Goal: Transaction & Acquisition: Purchase product/service

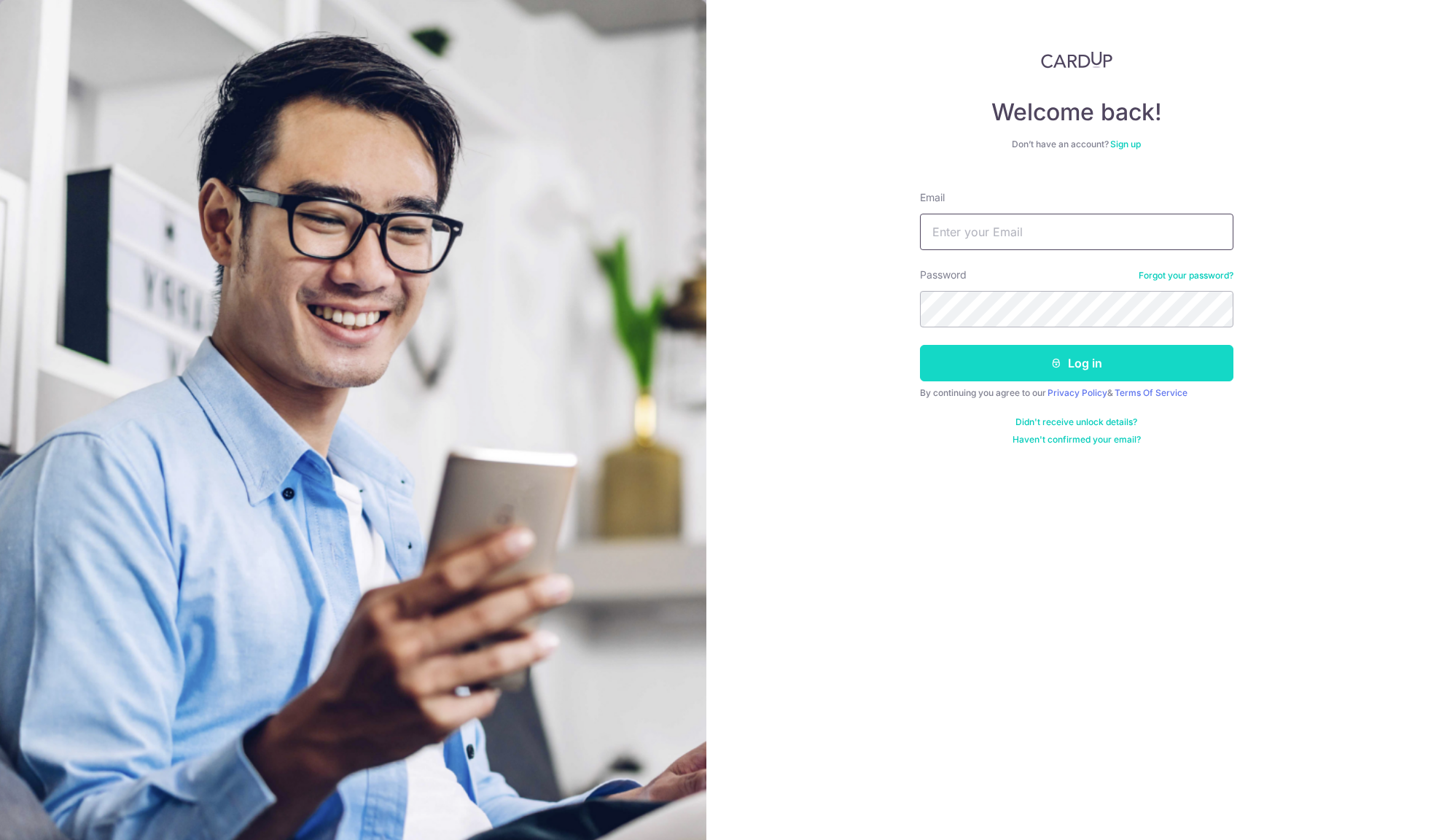
type input "alan@airventure.com.sg"
click at [1109, 375] on button "Log in" at bounding box center [1077, 363] width 314 height 37
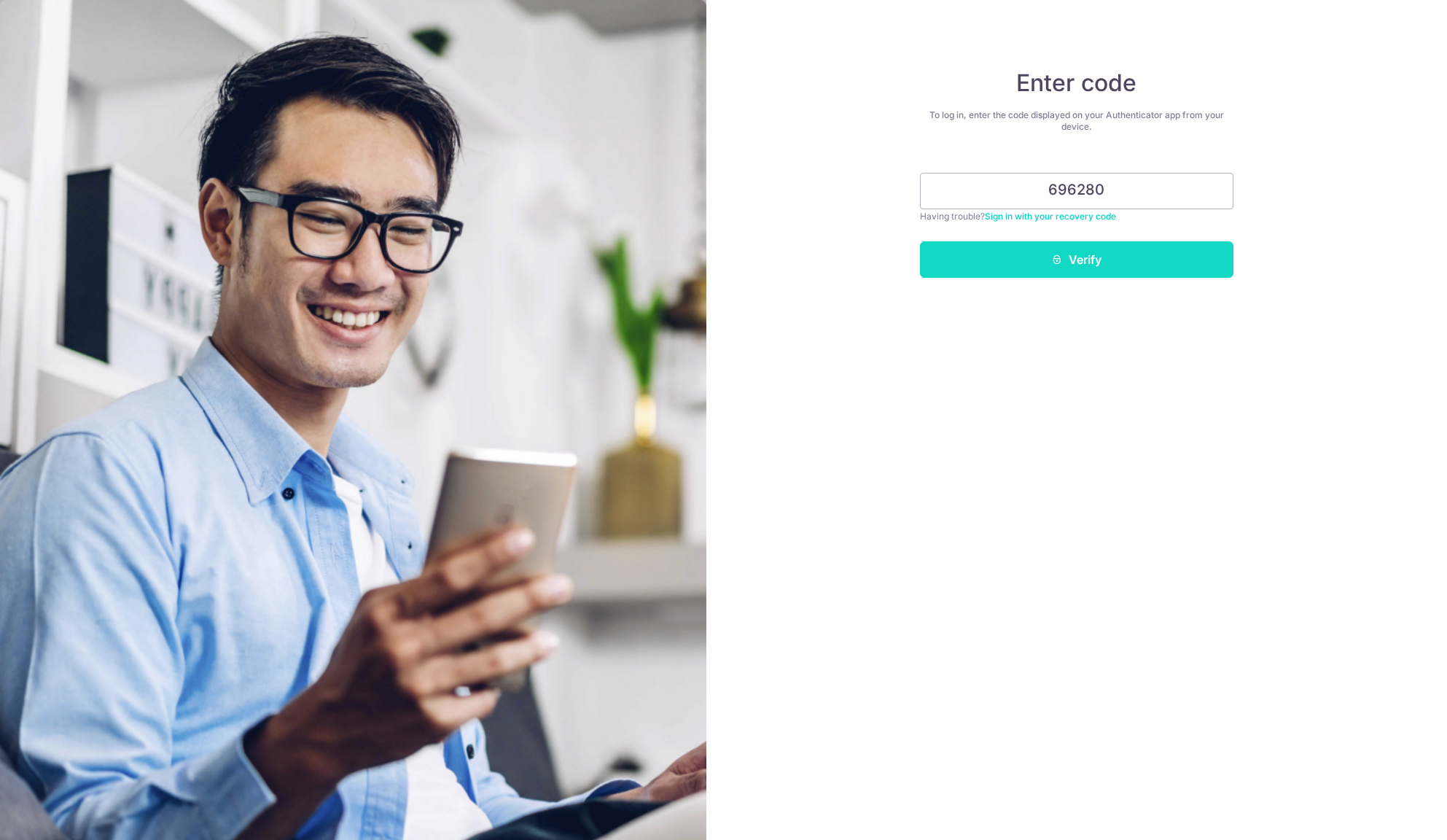
type input "696280"
click at [1061, 247] on button "Verify" at bounding box center [1077, 259] width 314 height 37
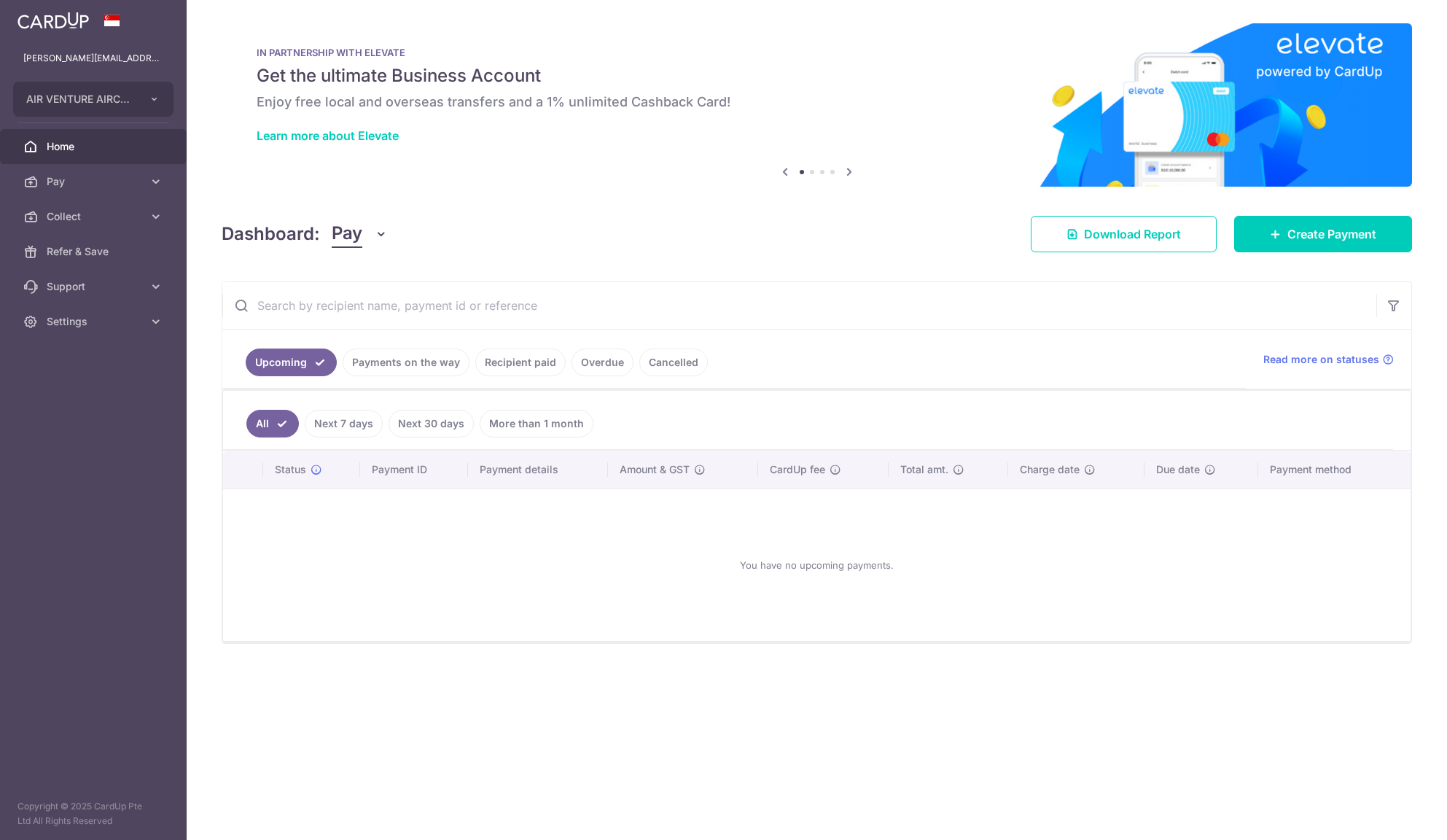
click at [392, 355] on link "Payments on the way" at bounding box center [405, 362] width 126 height 28
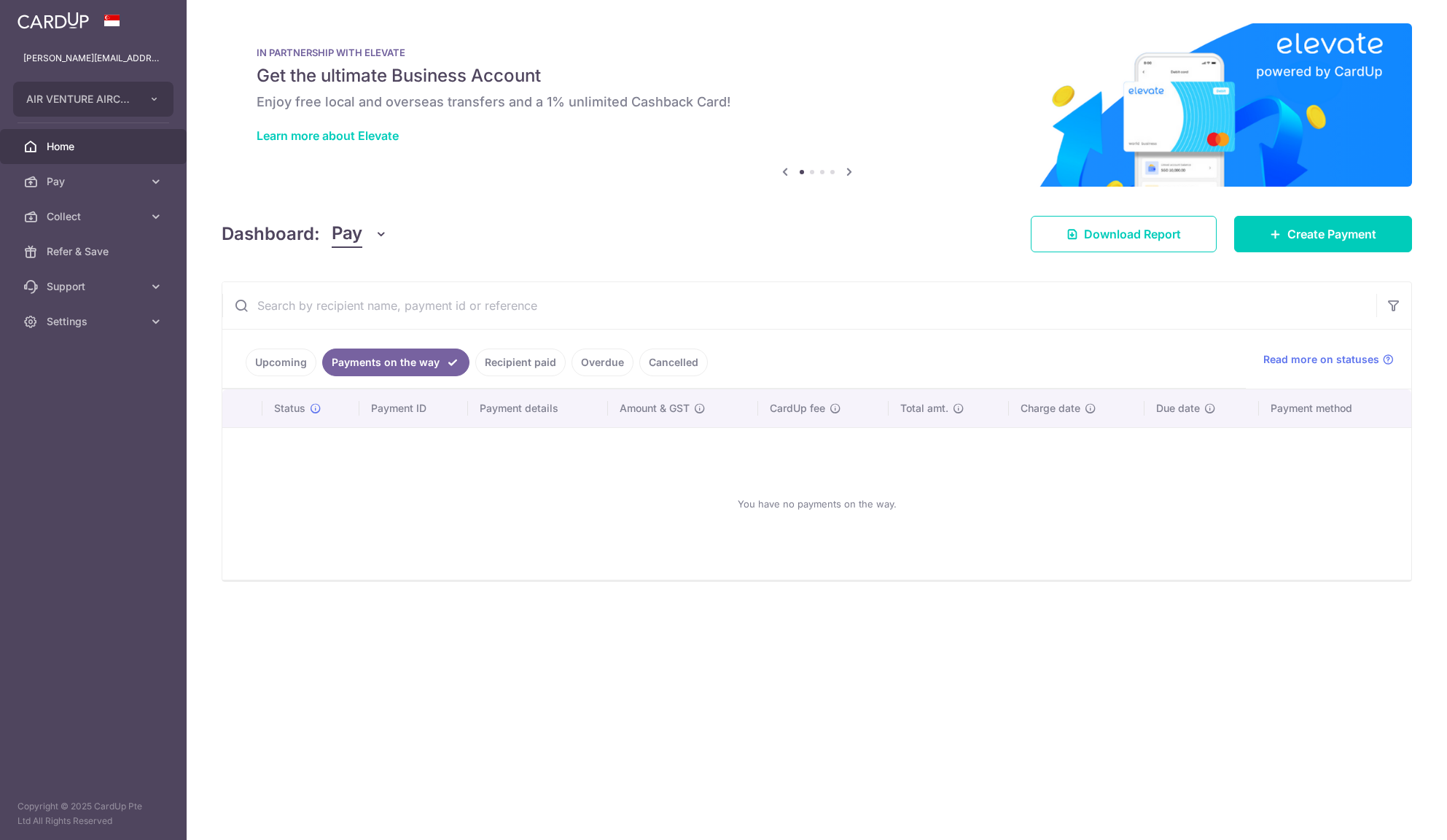
click at [497, 357] on link "Recipient paid" at bounding box center [520, 362] width 91 height 28
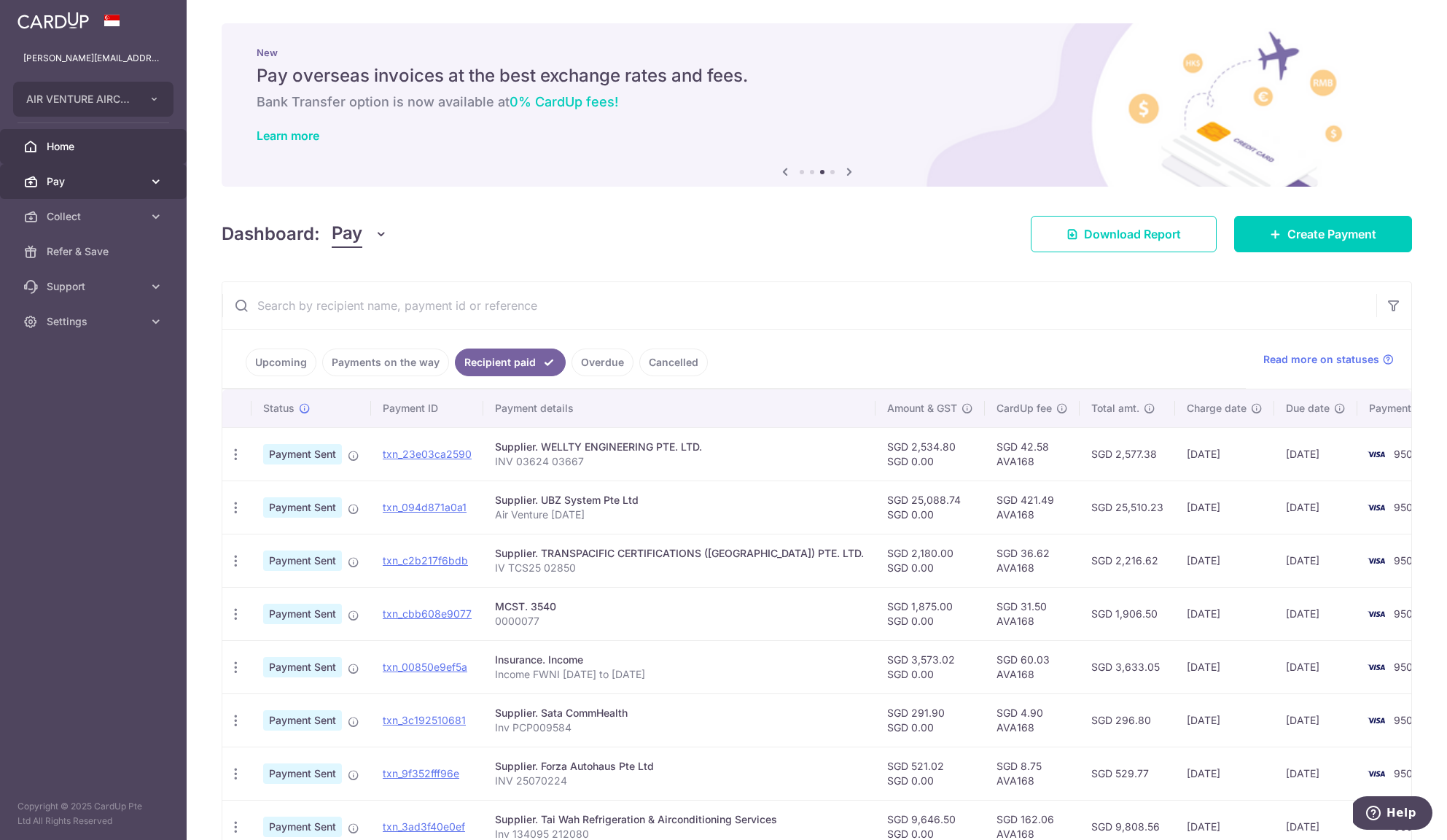
click at [109, 185] on span "Pay" at bounding box center [94, 181] width 96 height 14
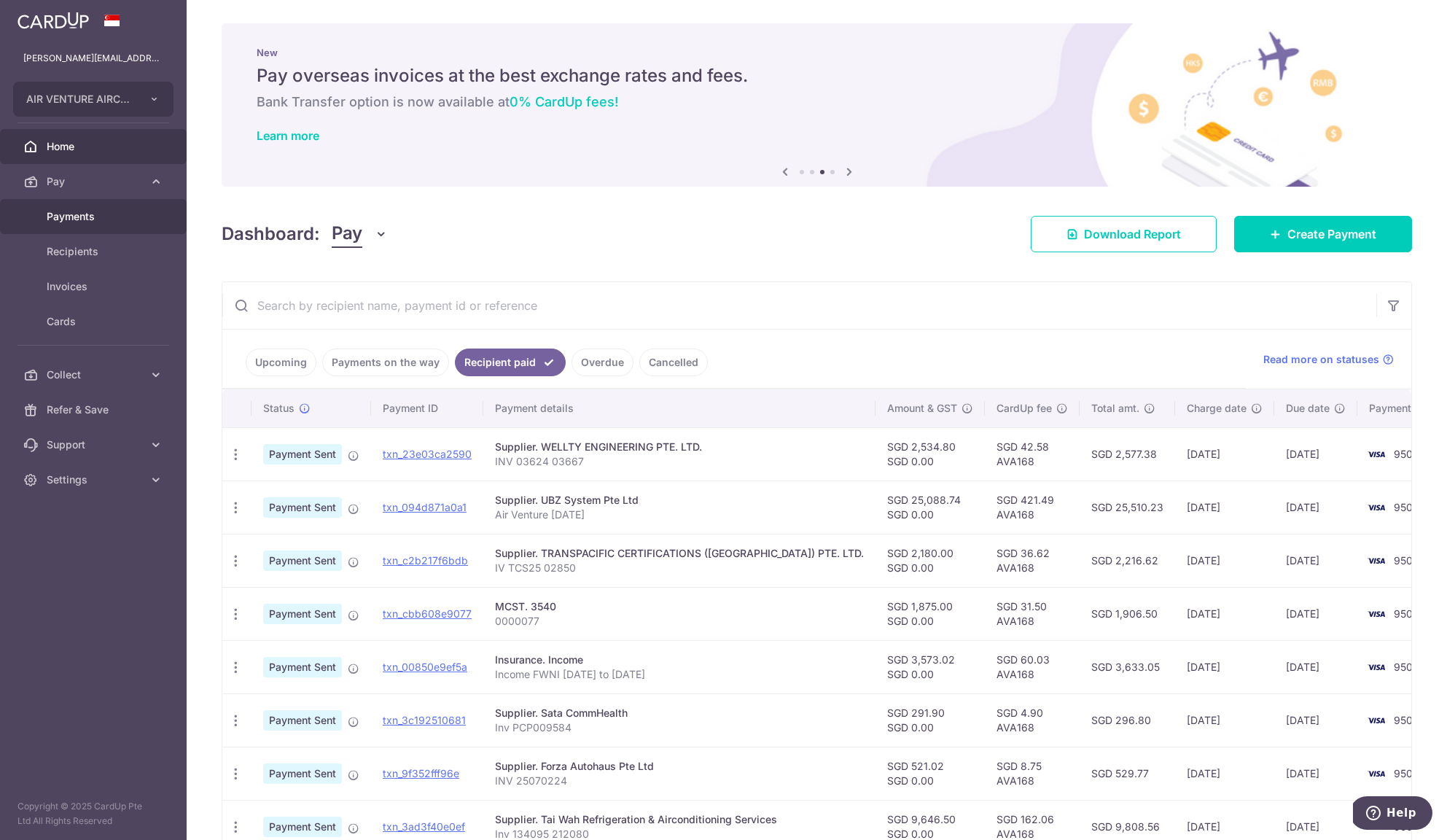
click at [98, 216] on span "Payments" at bounding box center [94, 216] width 96 height 14
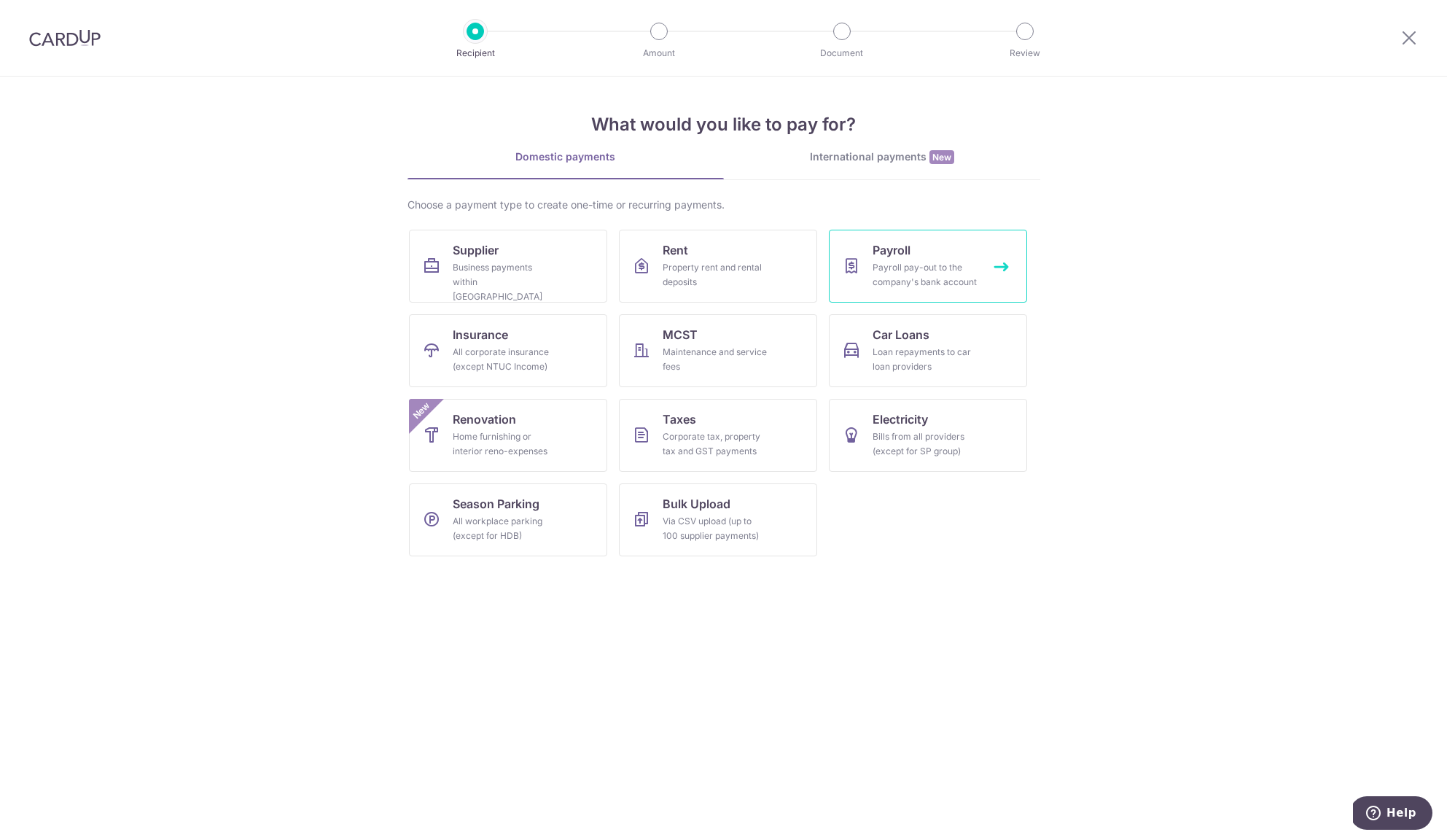
click at [887, 267] on div "Payroll pay-out to the company's bank account" at bounding box center [924, 274] width 105 height 30
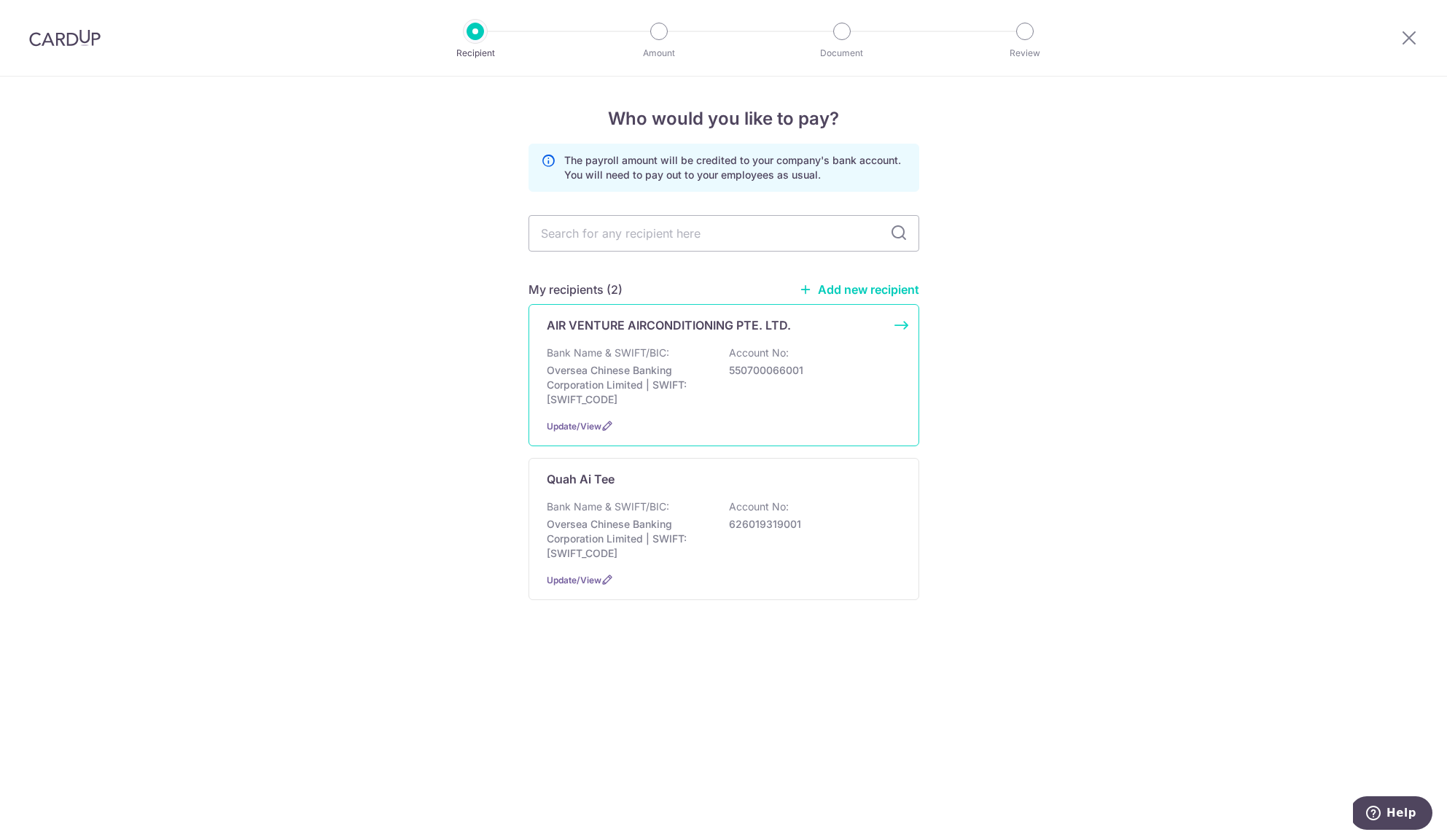
click at [695, 365] on p "Oversea Chinese Banking Corporation Limited | SWIFT: [SWIFT_CODE]" at bounding box center [628, 385] width 163 height 44
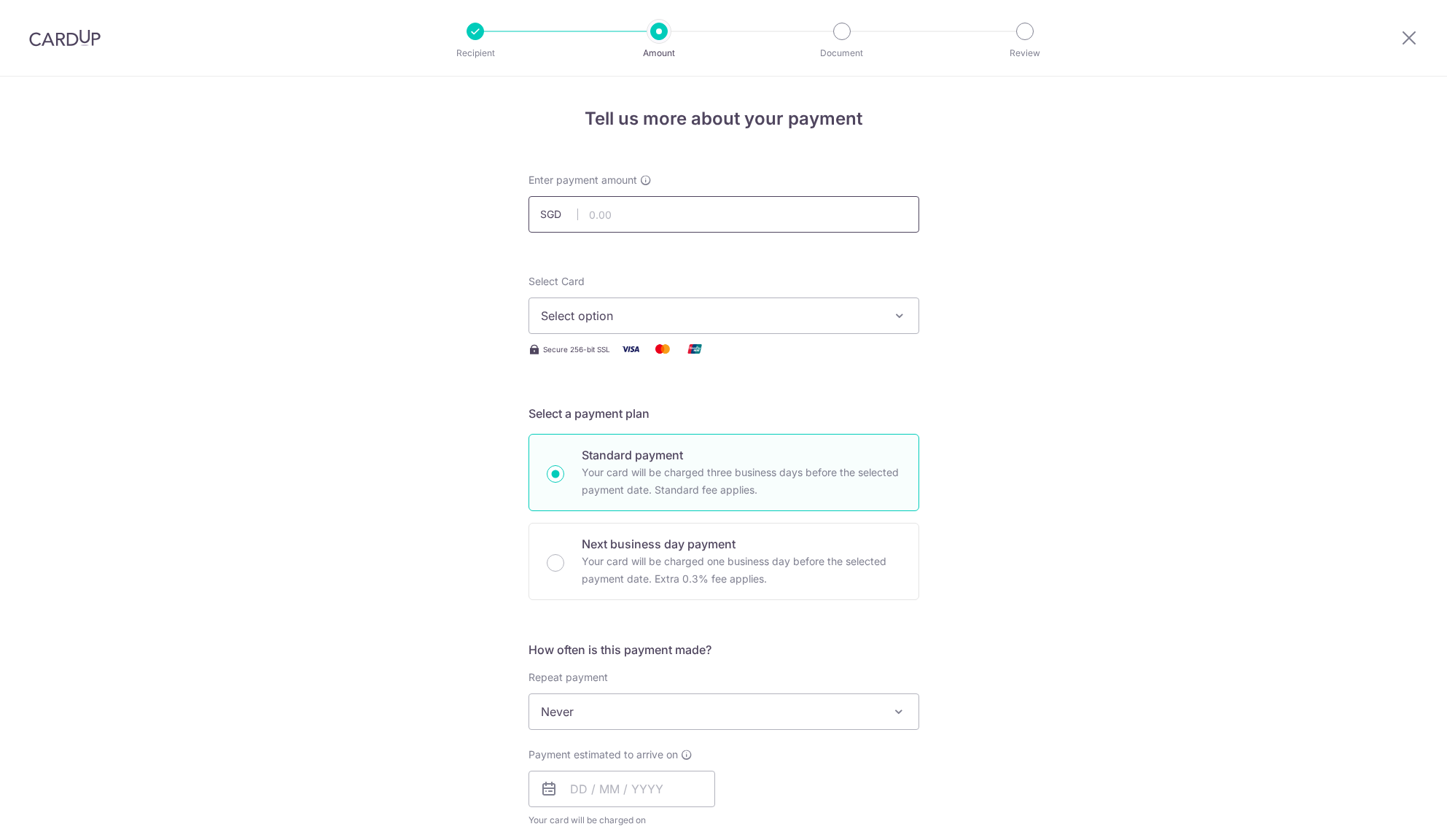
click at [666, 212] on input "text" at bounding box center [724, 214] width 391 height 37
type input "123,243.76"
click at [653, 315] on span "Select option" at bounding box center [710, 316] width 340 height 18
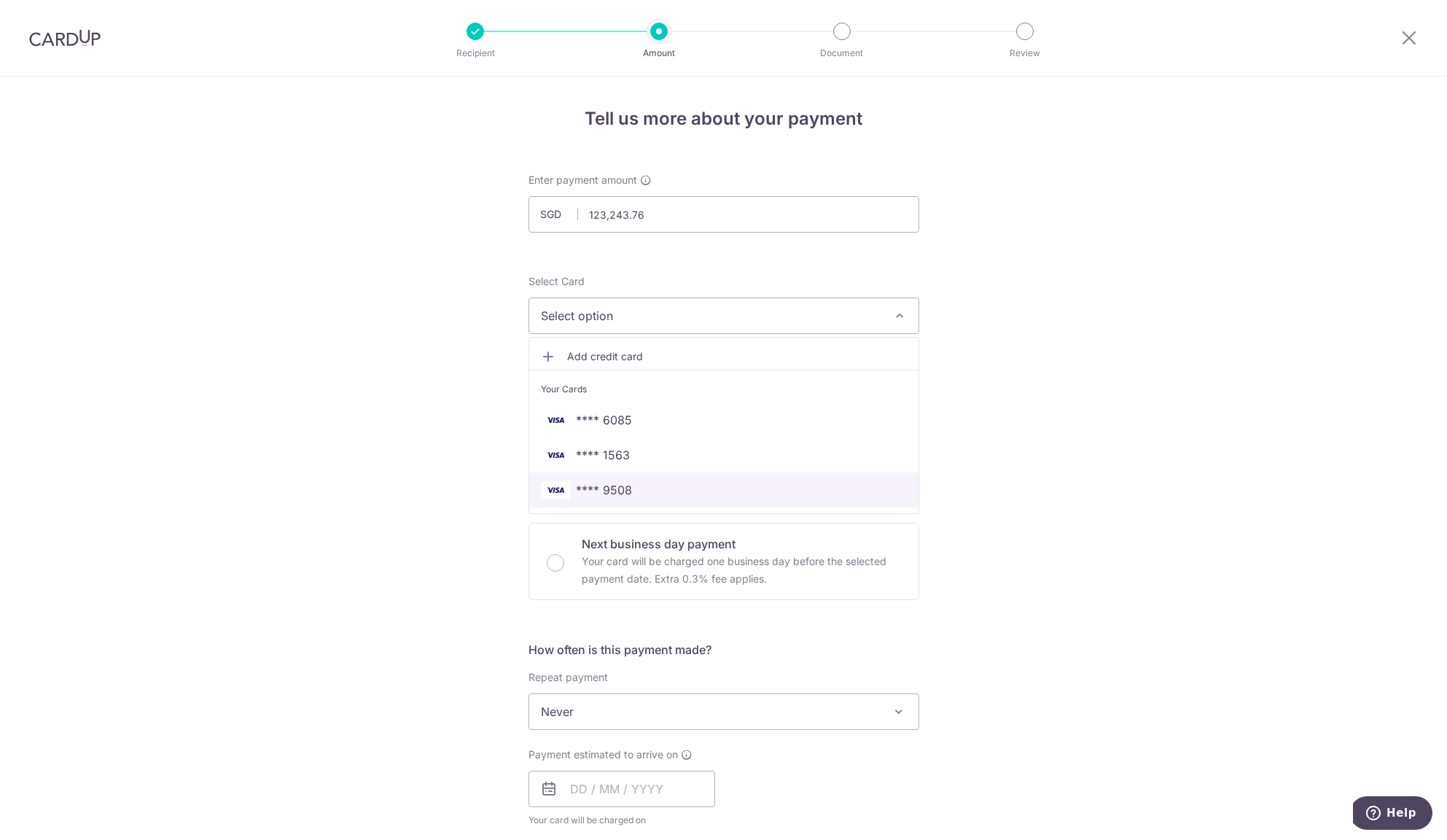
click at [670, 479] on link "**** 9508" at bounding box center [724, 489] width 389 height 35
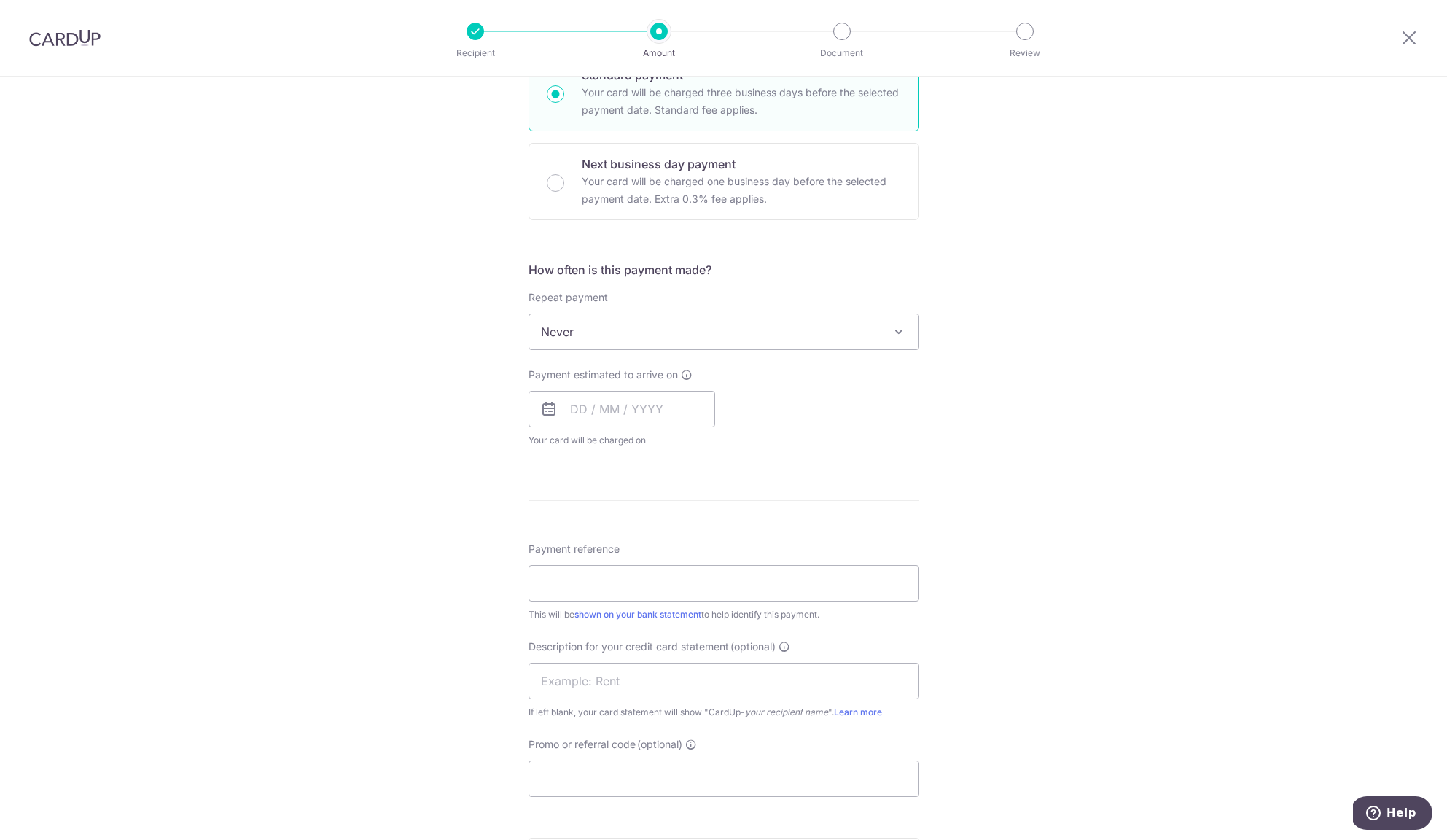
scroll to position [380, 0]
click at [585, 400] on input "text" at bounding box center [621, 408] width 186 height 37
click at [672, 572] on link "18" at bounding box center [675, 570] width 23 height 23
type input "18/09/2025"
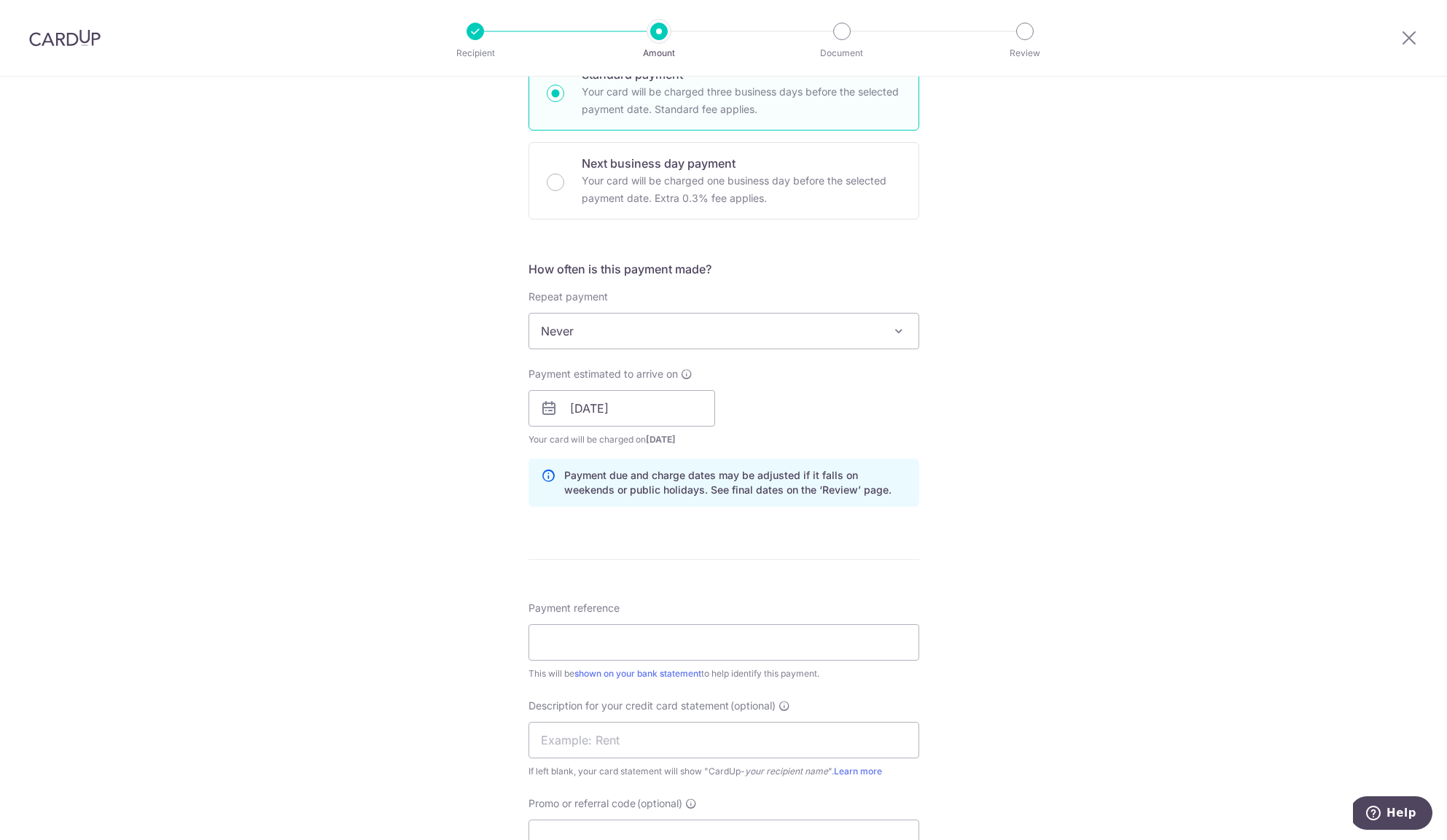
click at [813, 405] on div "Payment estimated to arrive on 18/09/2025 Prev Next Sep Oct Nov Dec 2025 2026 2…" at bounding box center [724, 406] width 408 height 80
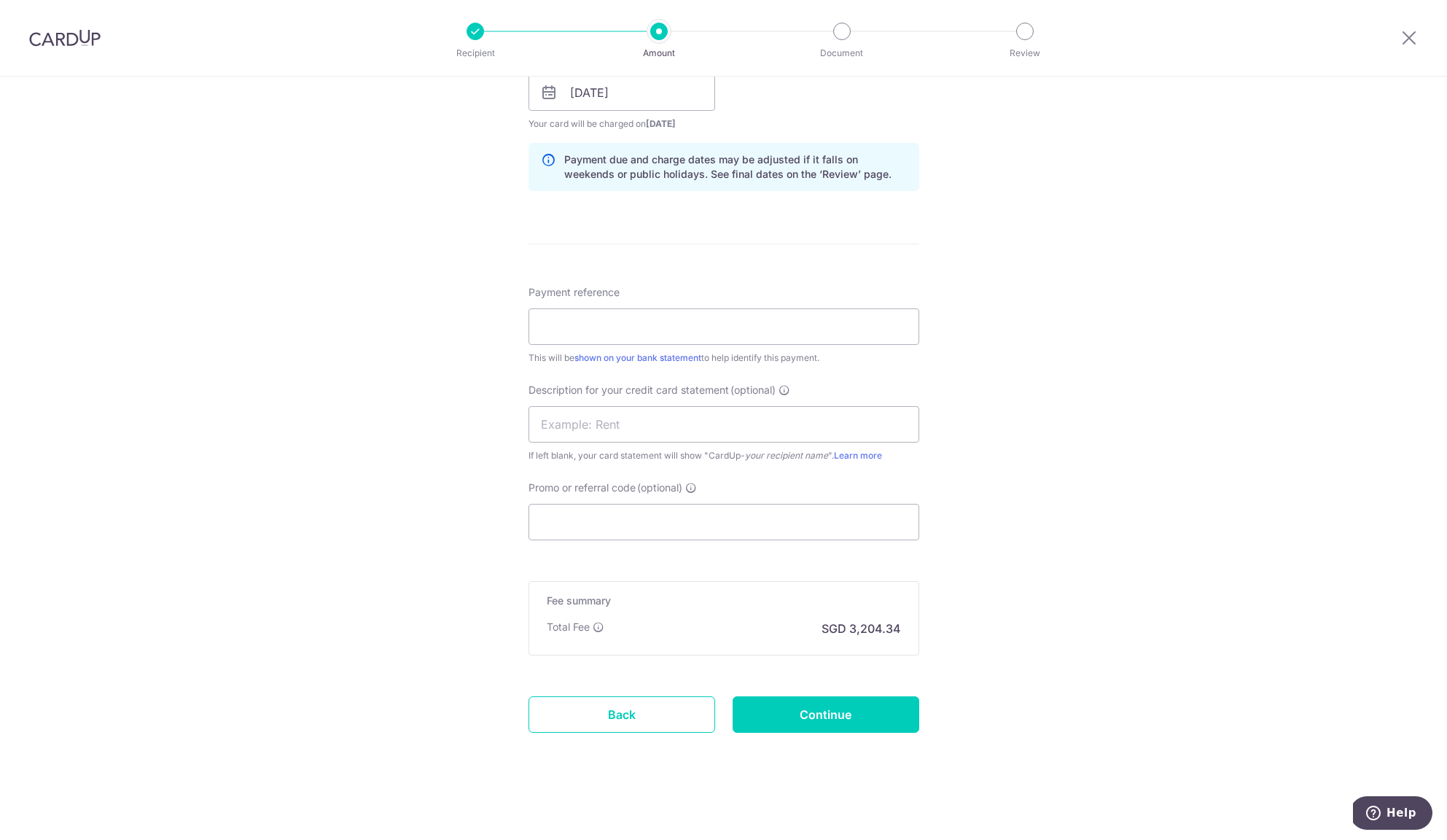
scroll to position [698, 0]
click at [632, 328] on input "Payment reference" at bounding box center [724, 324] width 391 height 37
type input "s"
drag, startPoint x: 643, startPoint y: 322, endPoint x: 531, endPoint y: 320, distance: 112.0
click at [523, 321] on div "Tell us more about your payment Enter payment amount SGD 123,243.76 123243.76 S…" at bounding box center [724, 108] width 1447 height 1461
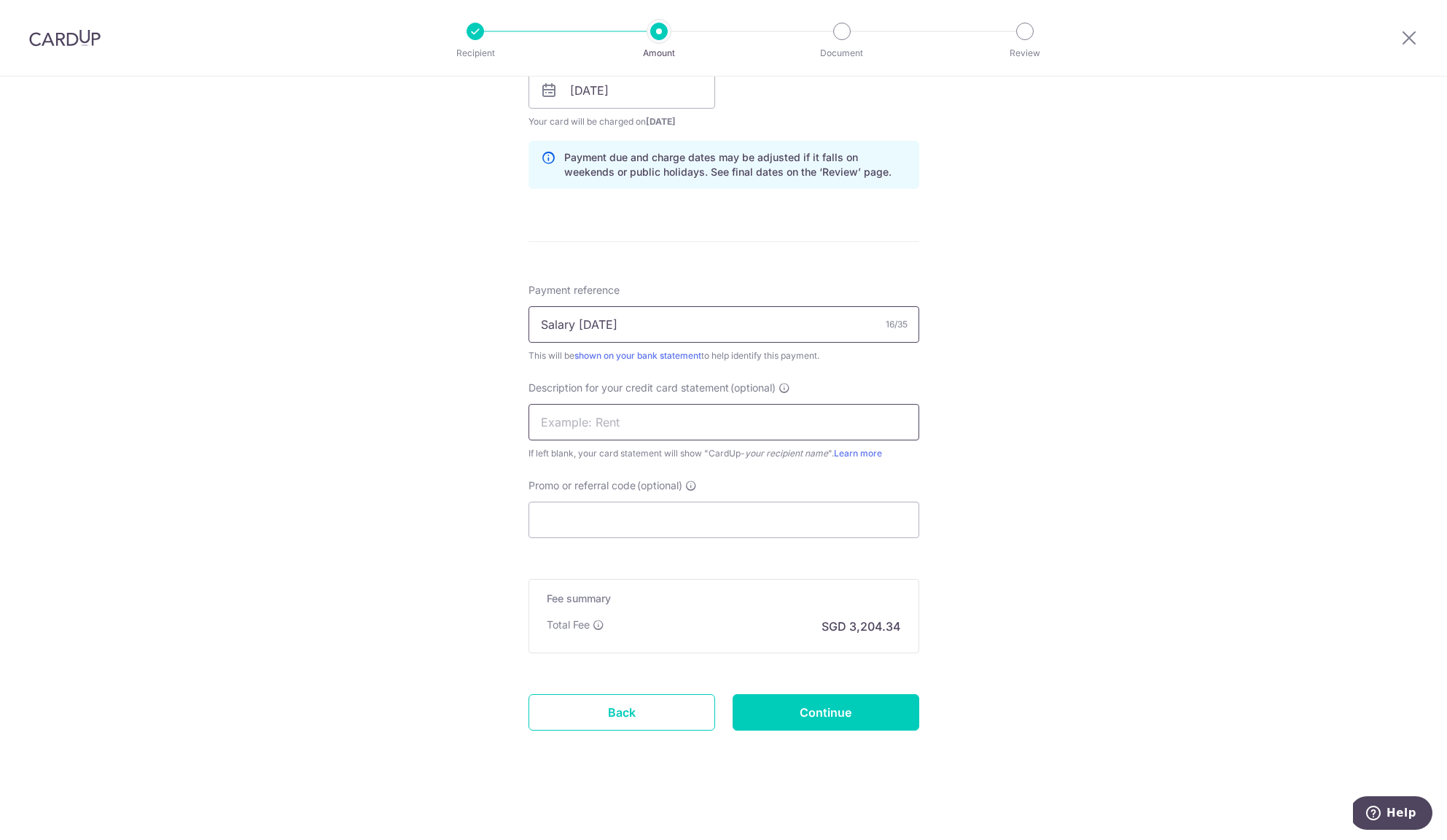
type input "Salary August 25"
click at [554, 421] on input "text" at bounding box center [724, 421] width 391 height 37
paste input "Salary August 2"
type input "Salary Aug 2025"
click at [589, 513] on input "Promo or referral code (optional)" at bounding box center [724, 519] width 391 height 37
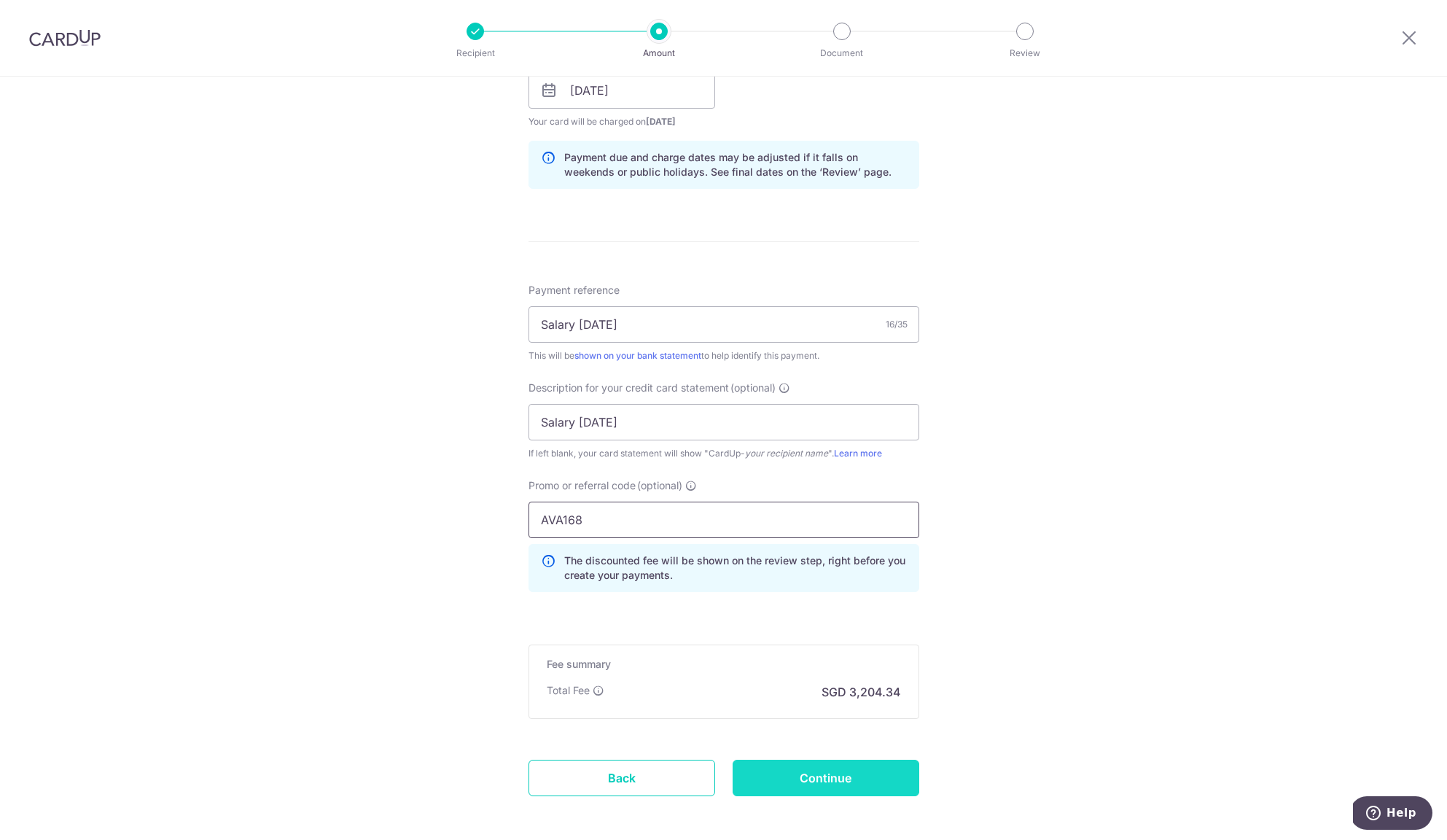
type input "AVA168"
click at [813, 776] on input "Continue" at bounding box center [826, 777] width 186 height 37
type input "Create Schedule"
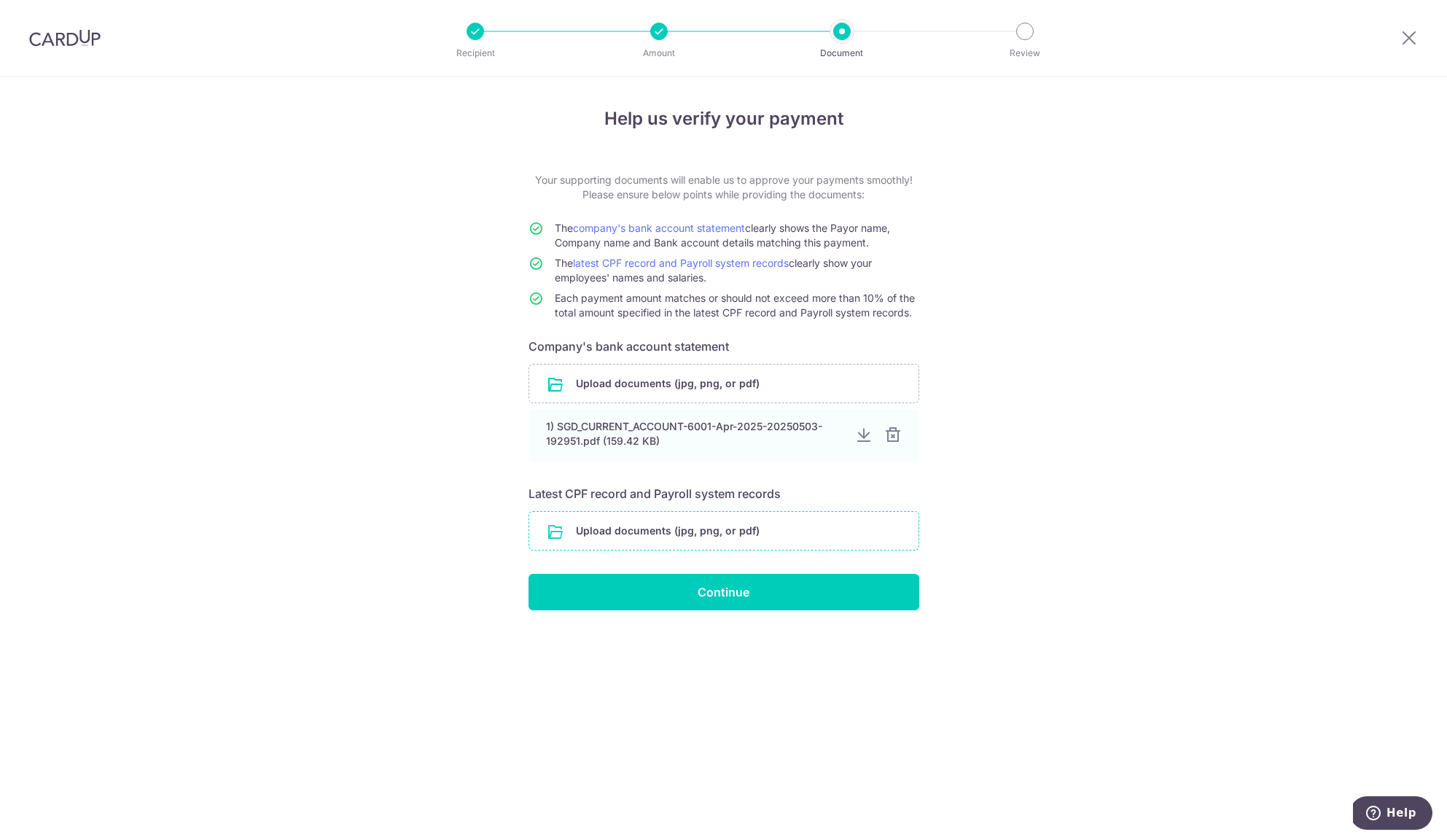
click at [825, 528] on input "file" at bounding box center [724, 531] width 389 height 38
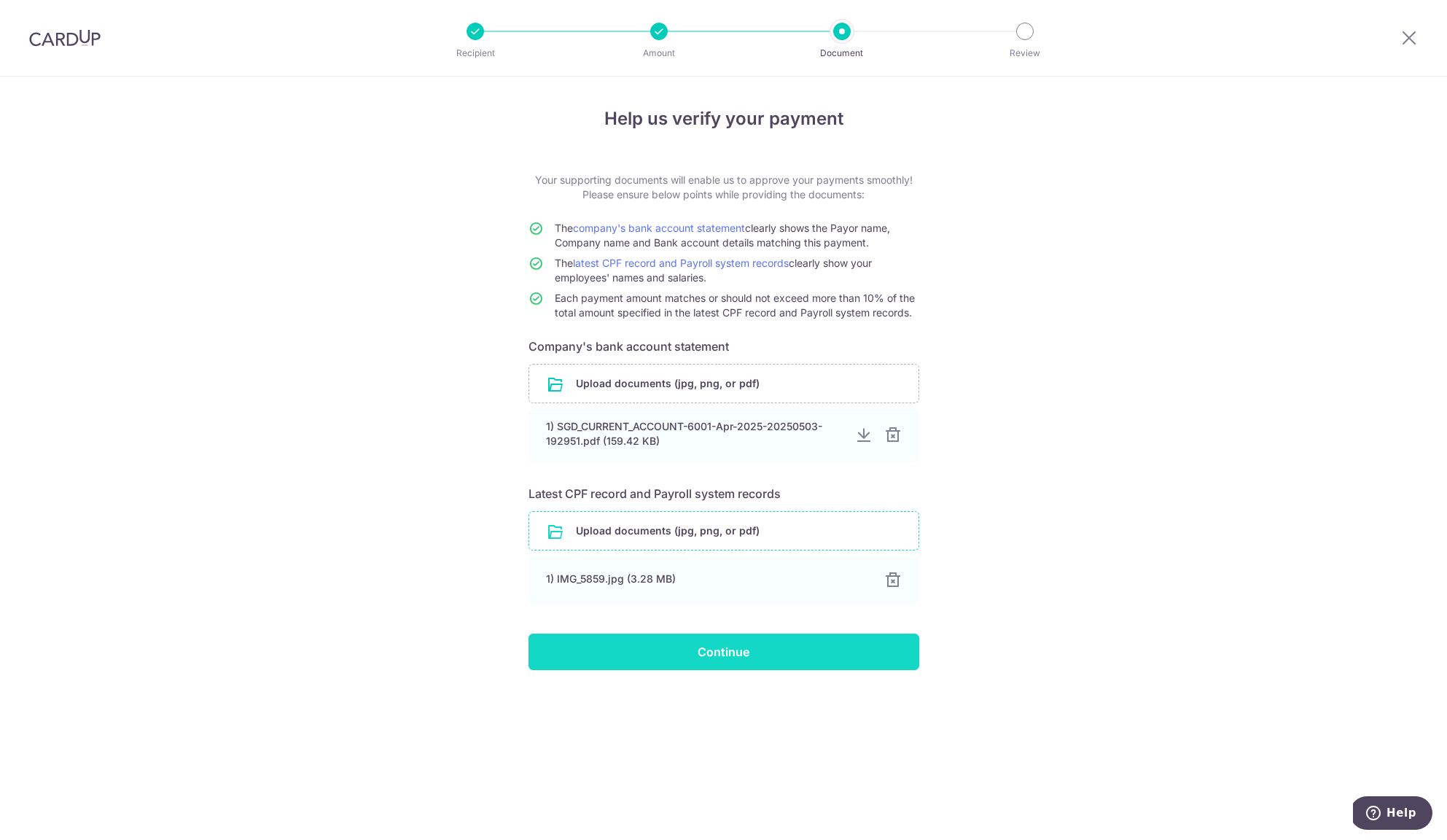
click at [856, 652] on input "Continue" at bounding box center [724, 652] width 391 height 37
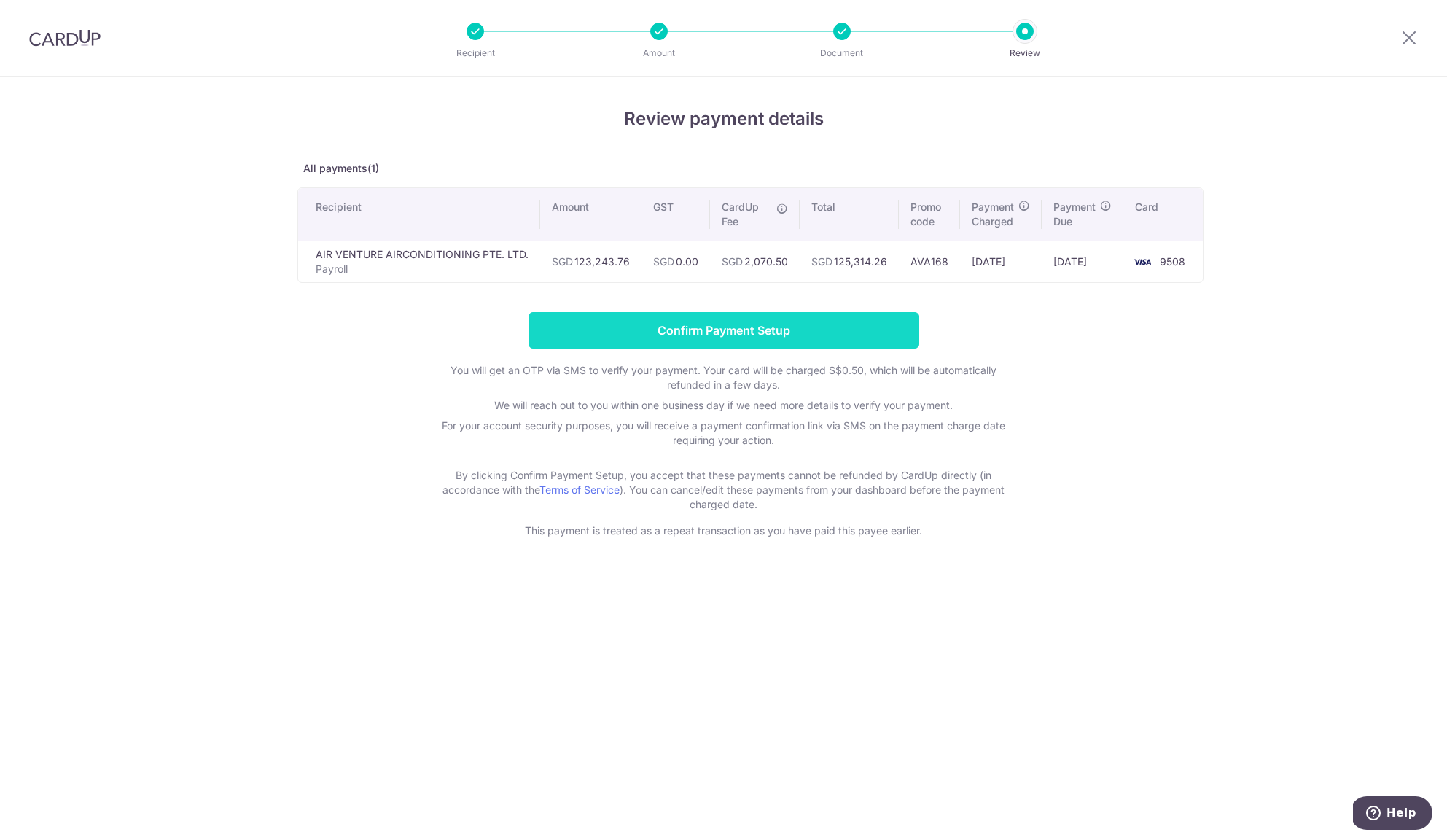
click at [727, 327] on input "Confirm Payment Setup" at bounding box center [724, 330] width 391 height 37
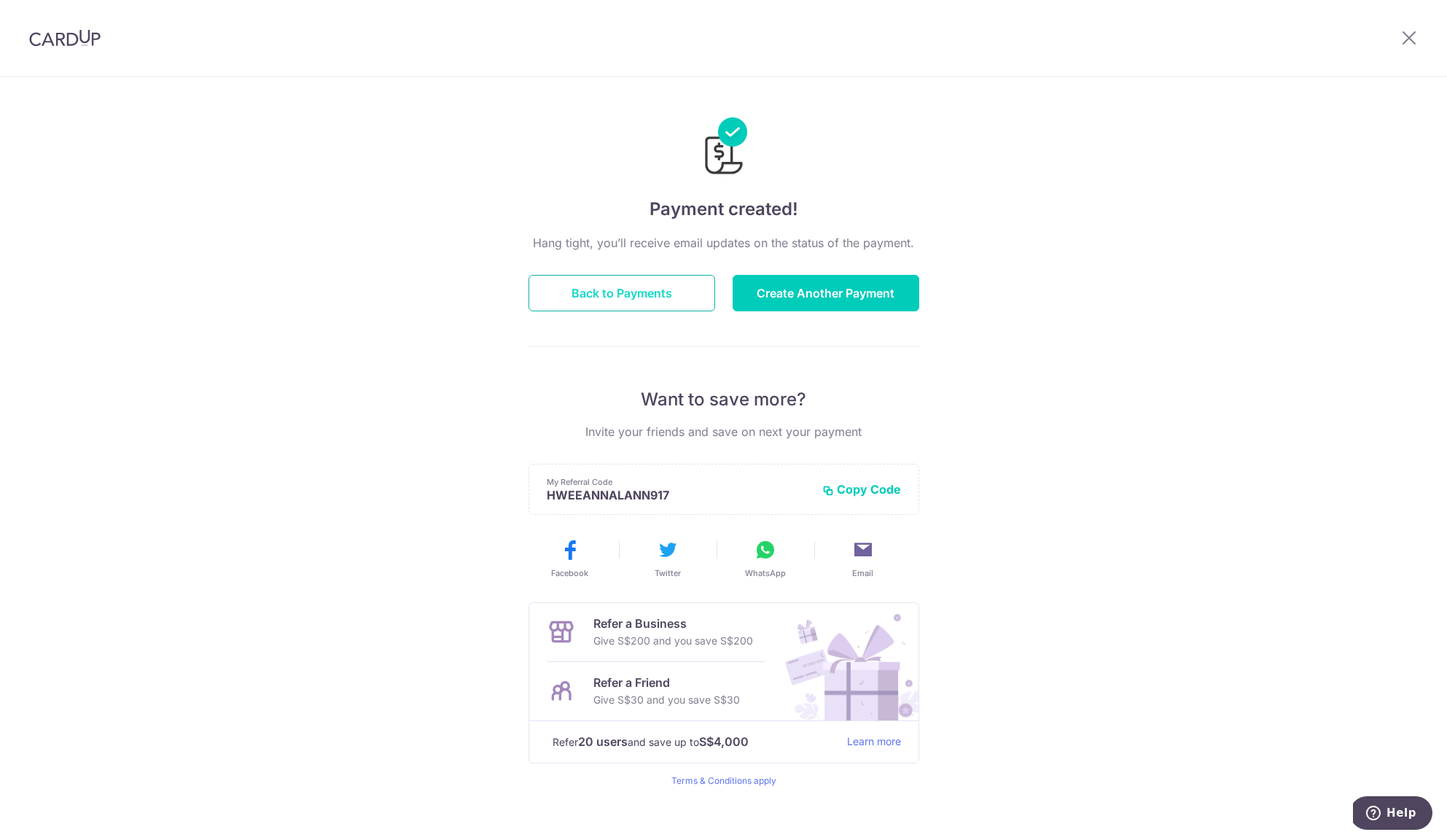
click at [676, 281] on button "Back to Payments" at bounding box center [621, 293] width 186 height 37
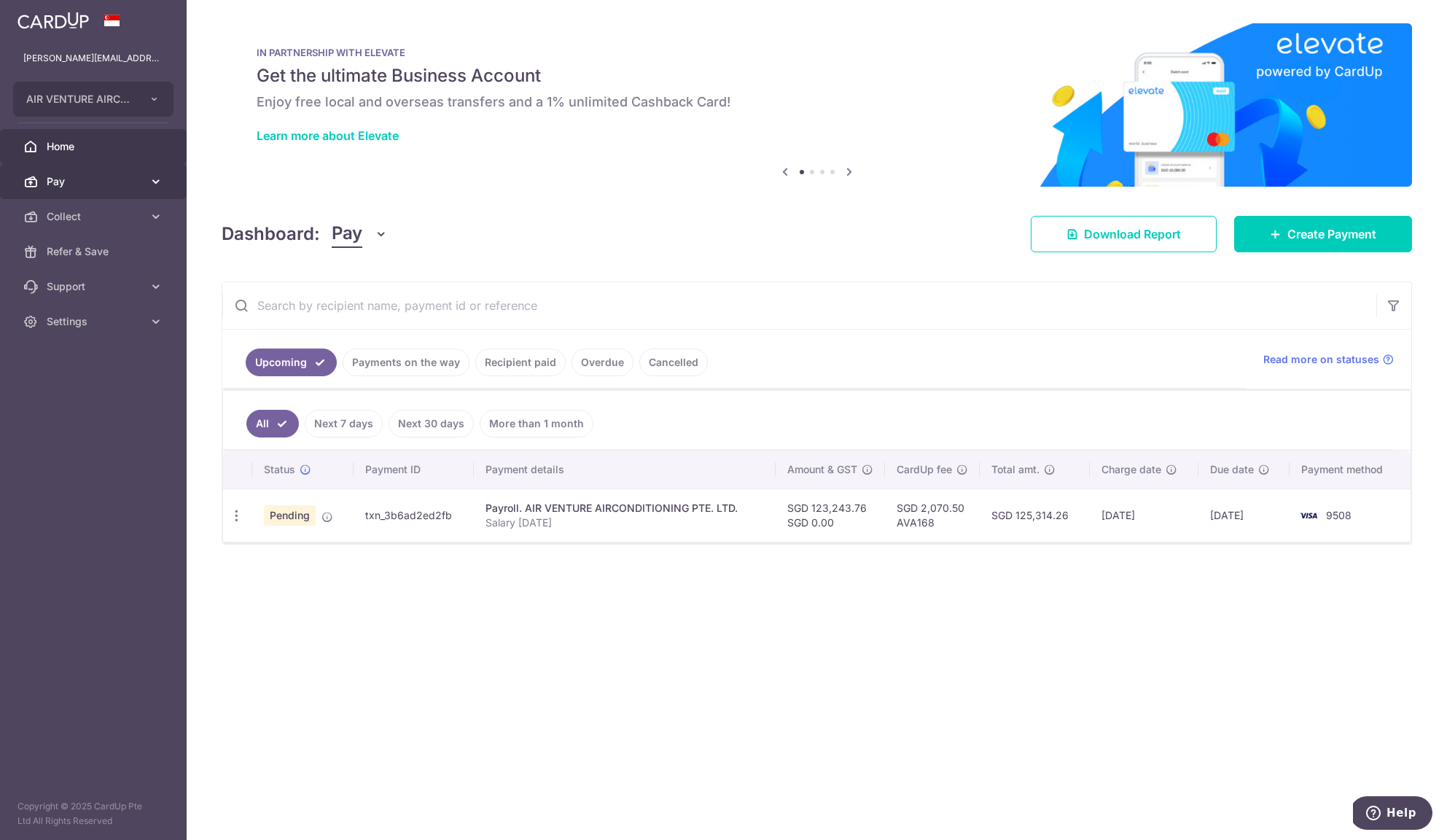
click at [135, 186] on span "Pay" at bounding box center [94, 181] width 96 height 14
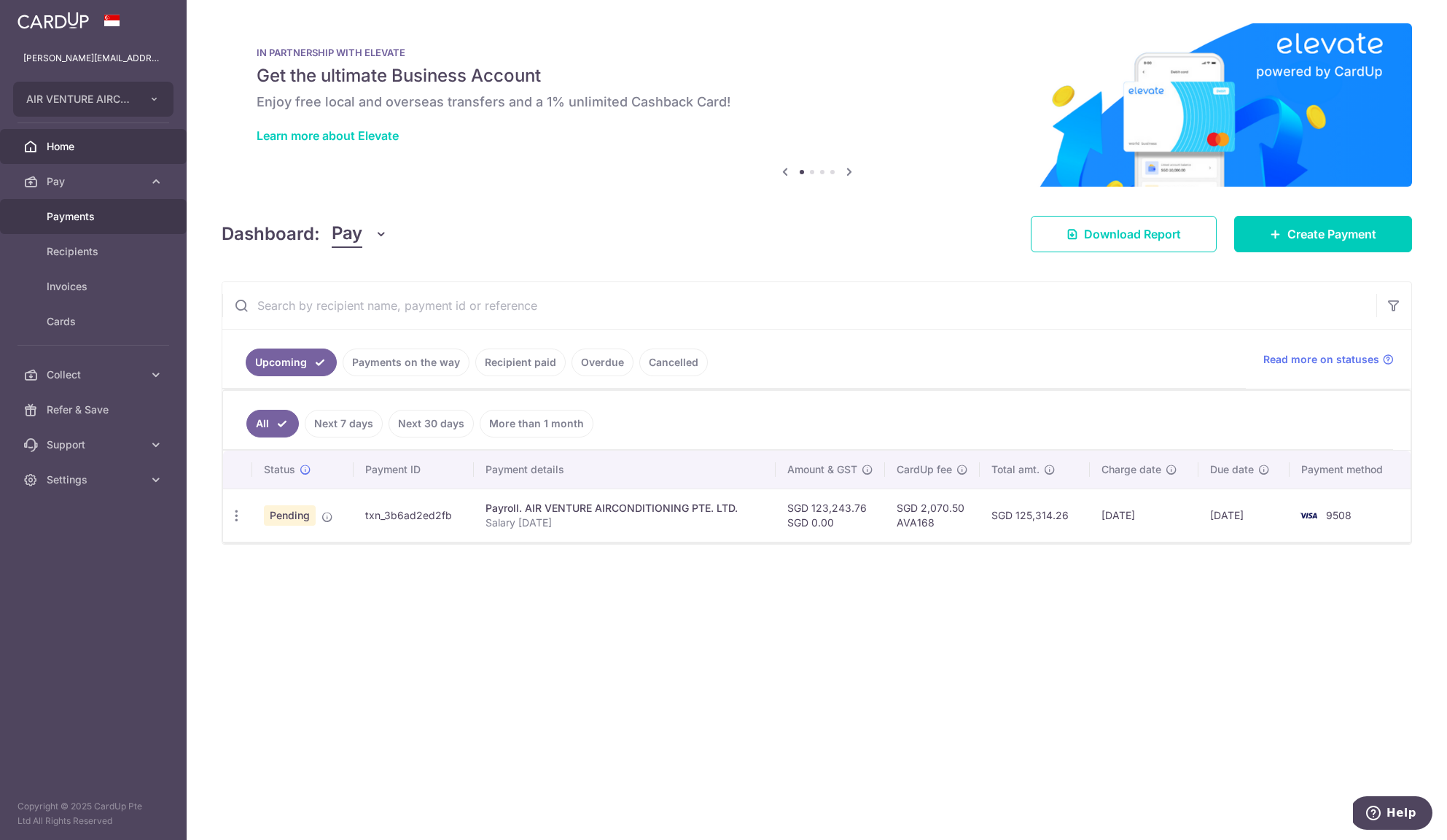
click at [112, 221] on span "Payments" at bounding box center [94, 216] width 96 height 14
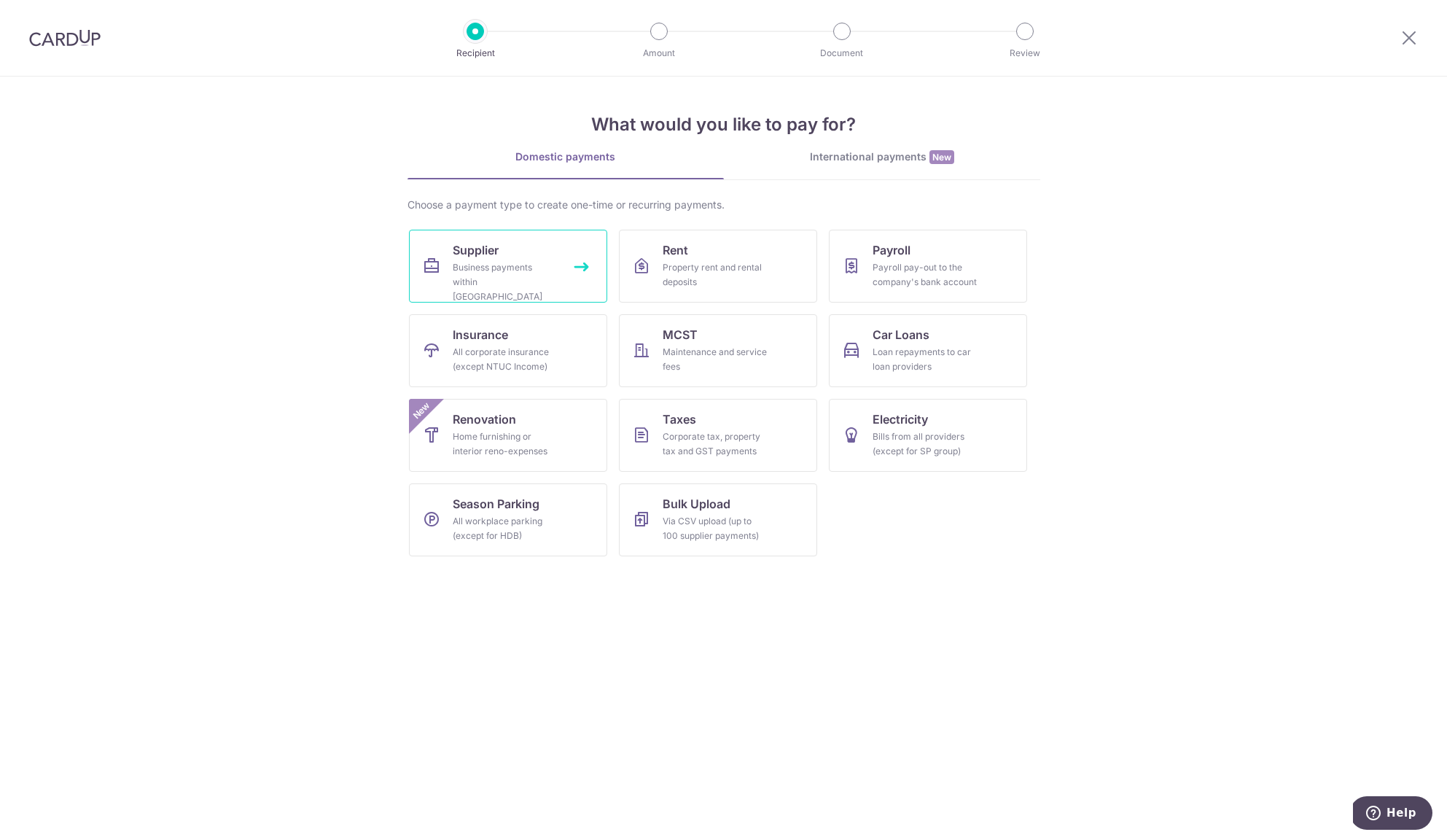
click at [486, 261] on div "Business payments within Singapore" at bounding box center [505, 281] width 105 height 44
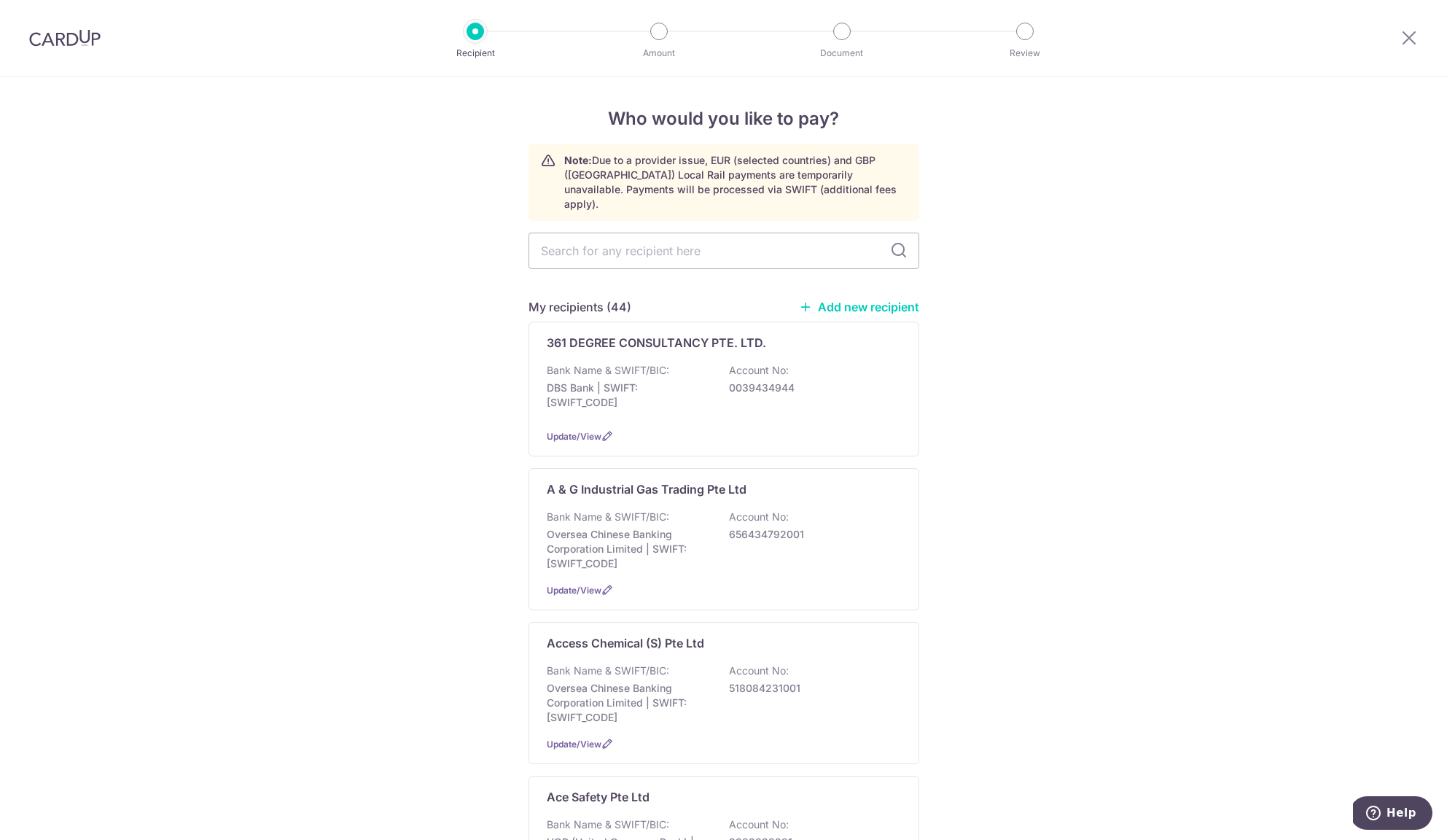
click at [68, 32] on img at bounding box center [65, 39] width 72 height 18
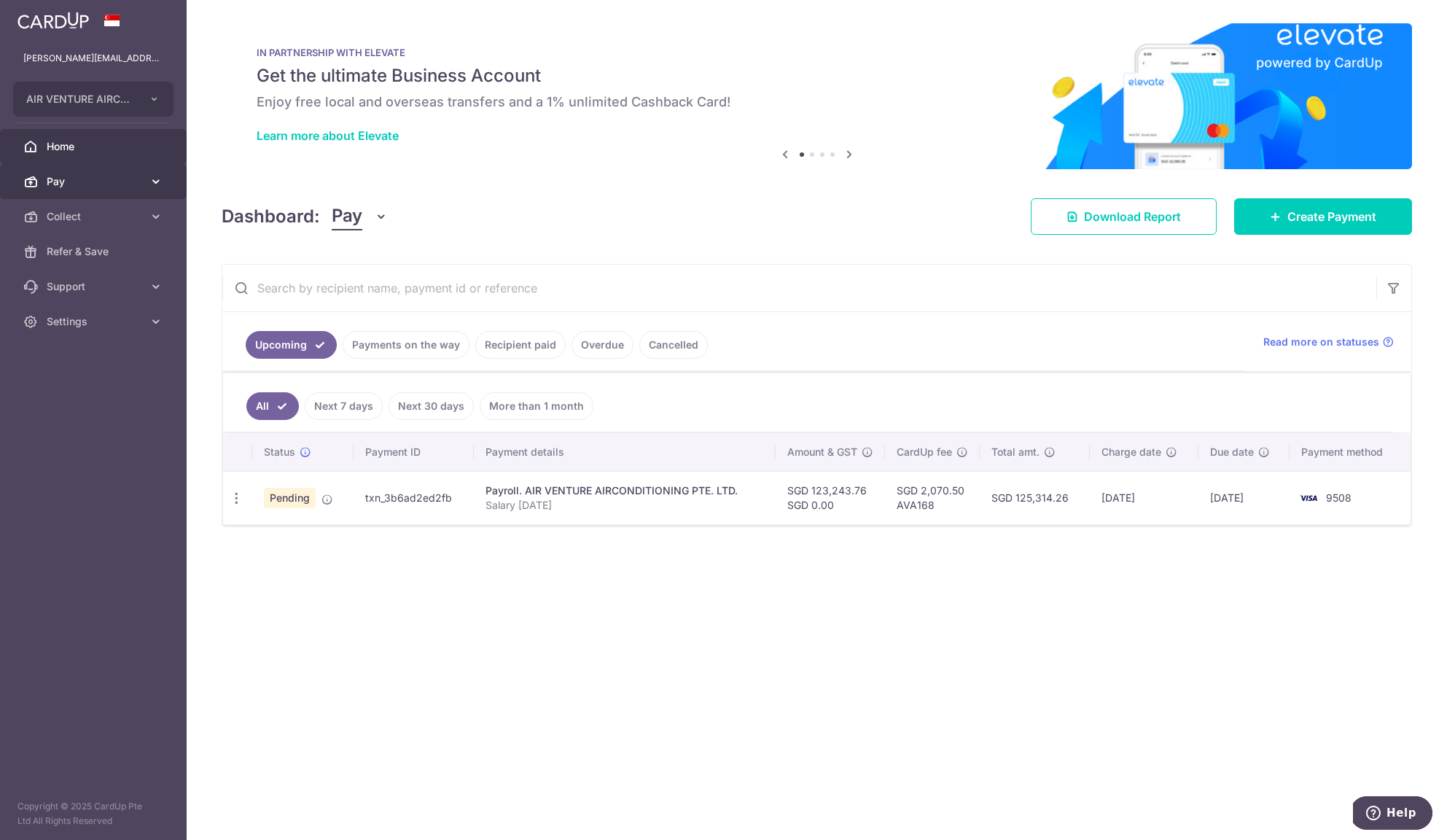
click at [123, 186] on span "Pay" at bounding box center [94, 181] width 96 height 14
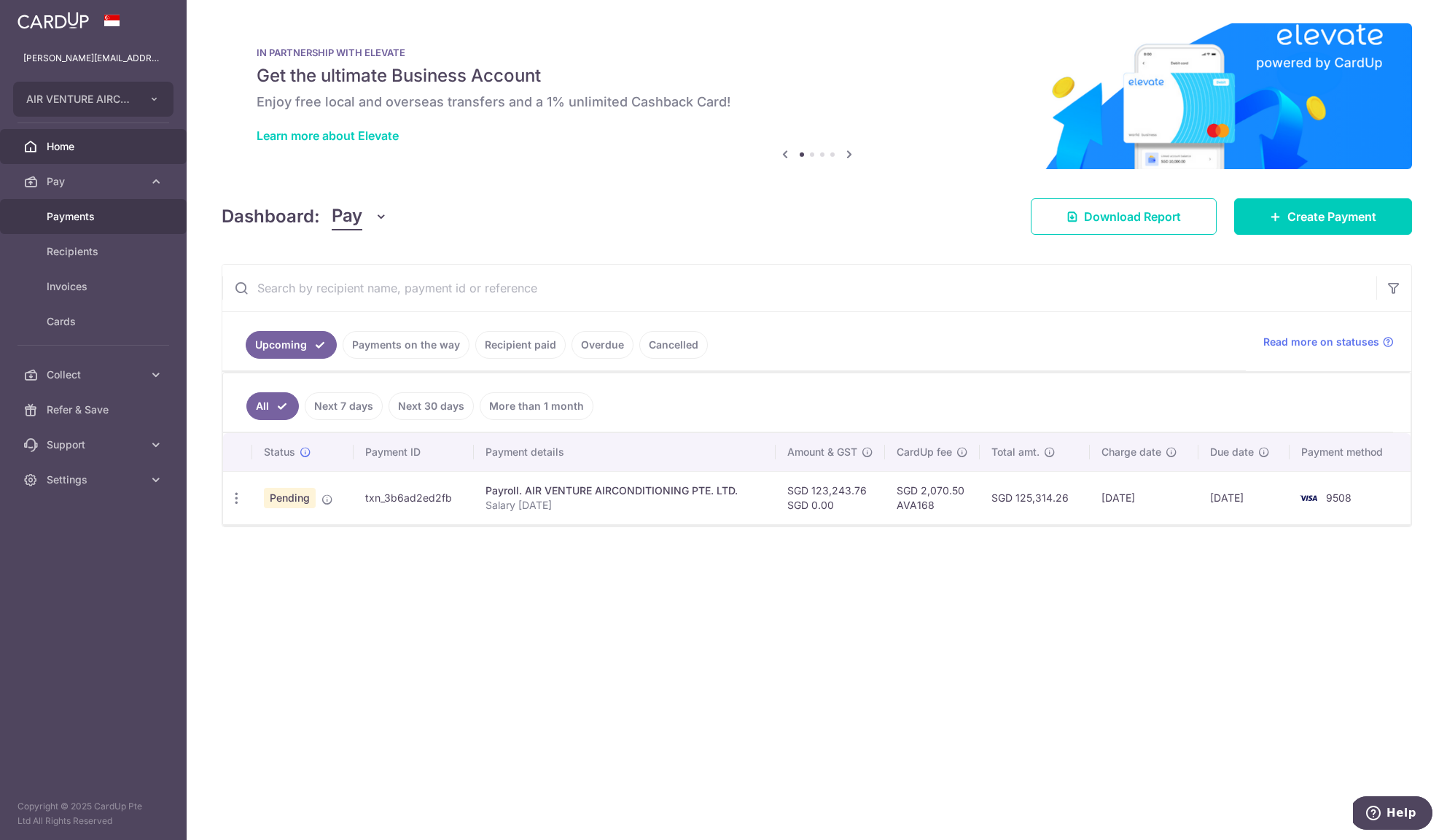
click at [95, 224] on link "Payments" at bounding box center [93, 216] width 186 height 35
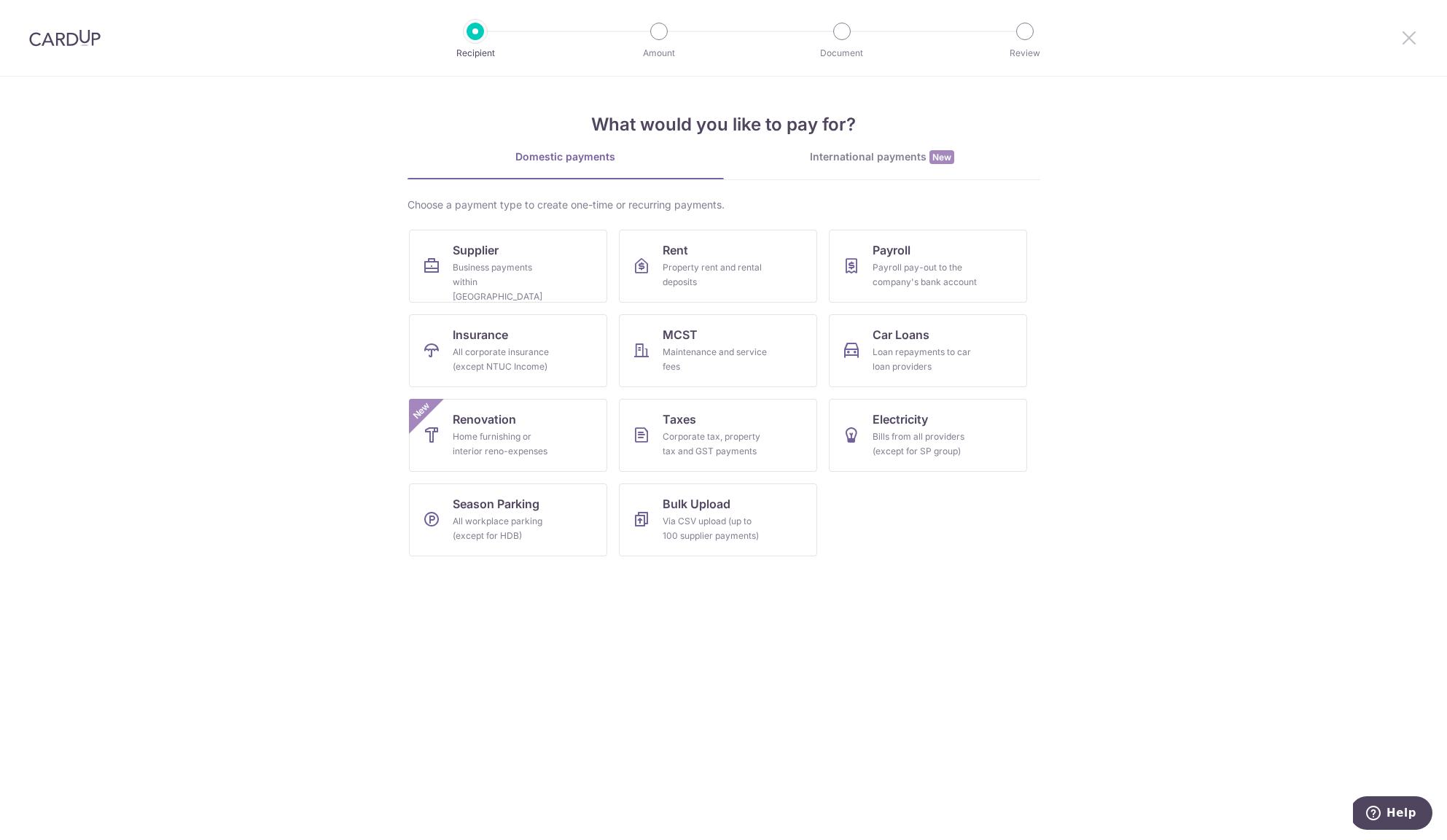
click at [1412, 43] on icon at bounding box center [1409, 38] width 18 height 18
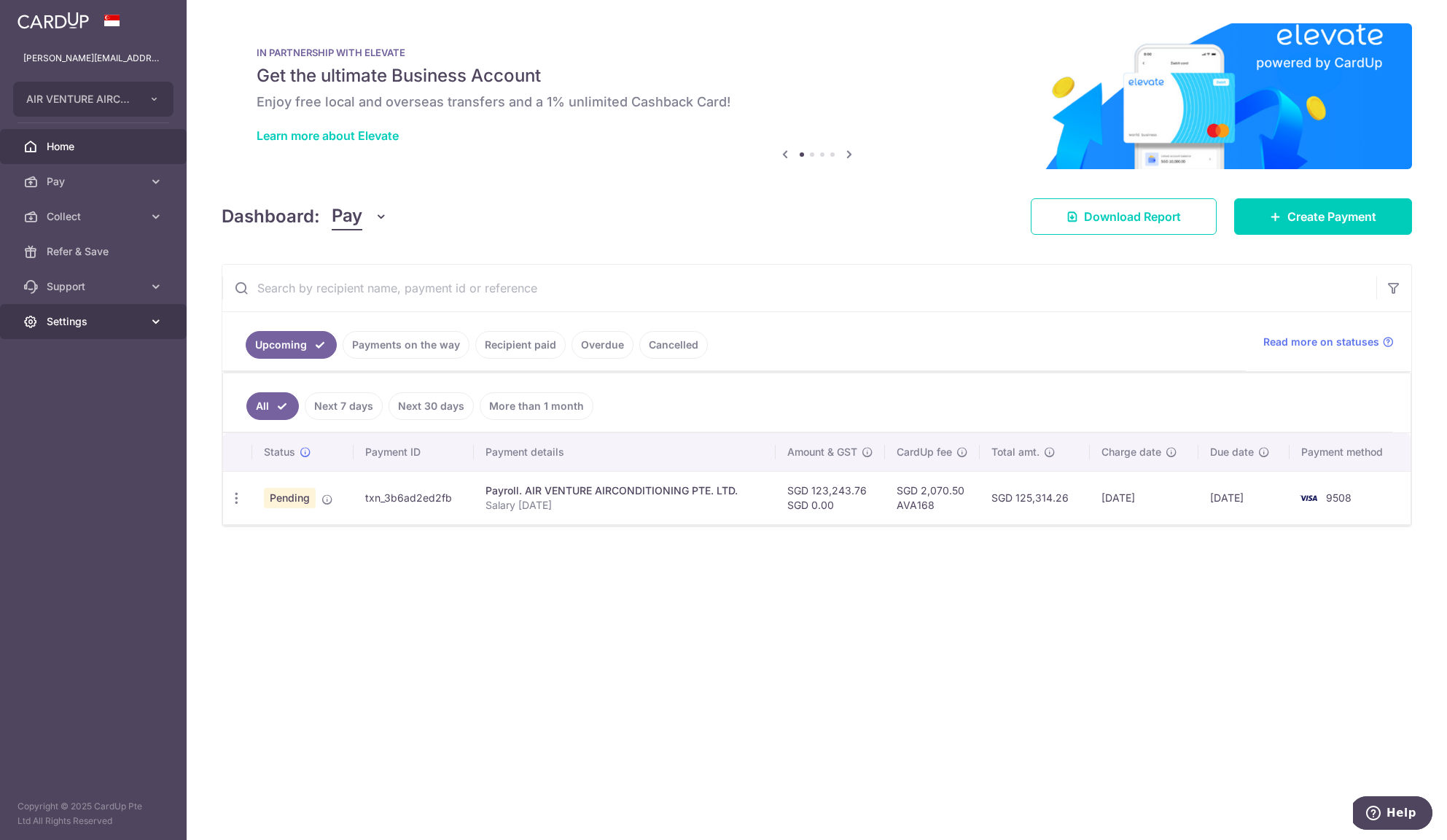
click at [152, 314] on icon at bounding box center [156, 321] width 14 height 14
click at [123, 406] on link "Logout" at bounding box center [93, 391] width 186 height 35
